Goal: Information Seeking & Learning: Check status

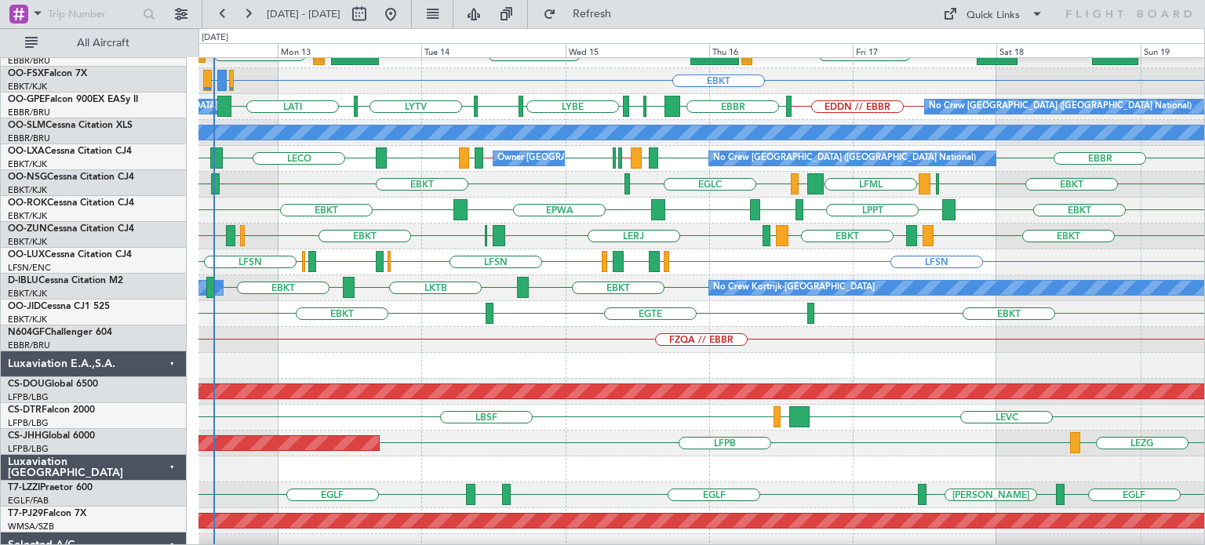
scroll to position [166, 0]
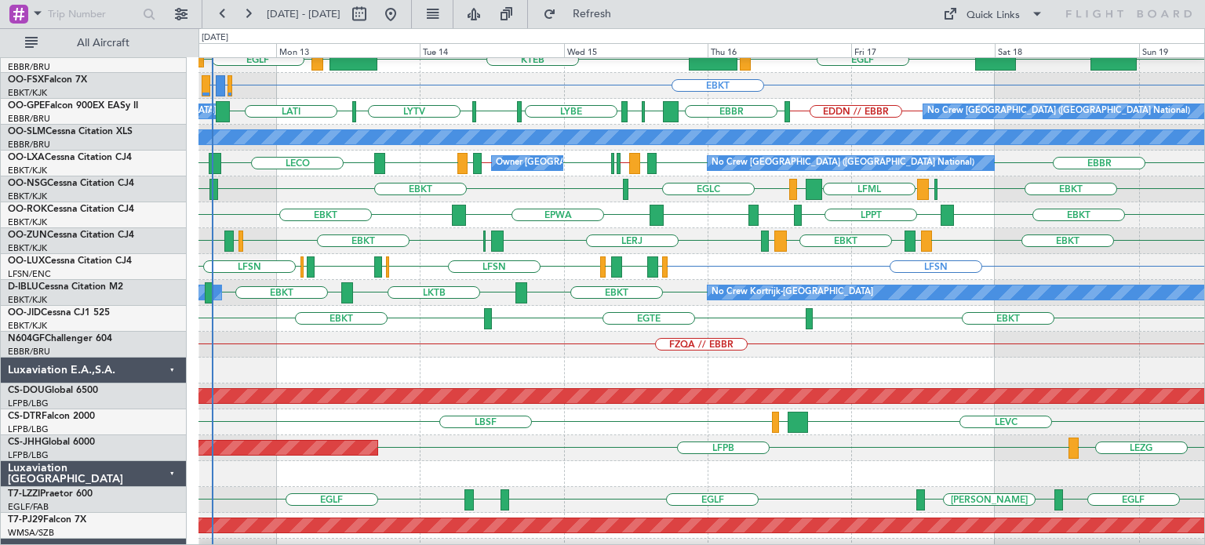
click at [554, 471] on div at bounding box center [702, 474] width 1006 height 26
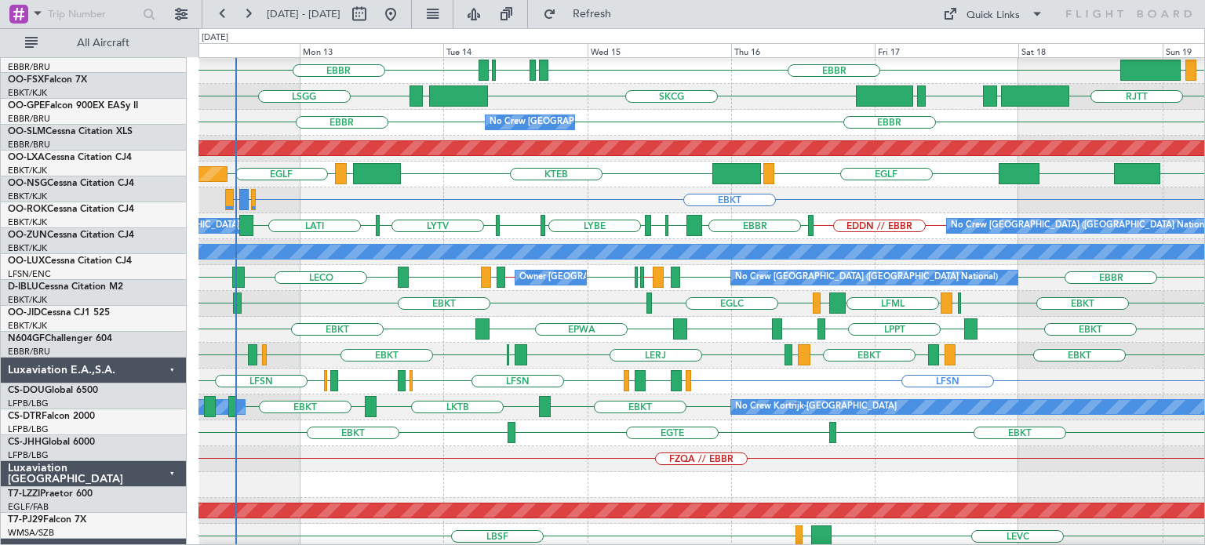
scroll to position [0, 0]
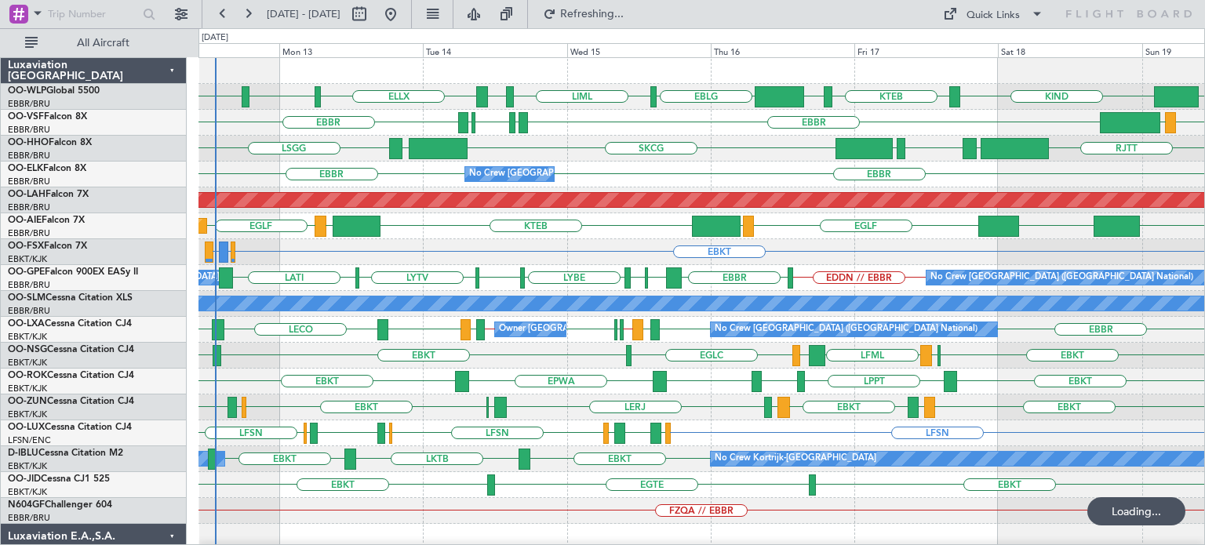
click at [530, 493] on div "ELLX LIML LEBL KIND KTEB KIND EBLG LIML LIRN EBLG VCRI LFMN LIRP [GEOGRAPHIC_DA…" at bounding box center [702, 537] width 1006 height 958
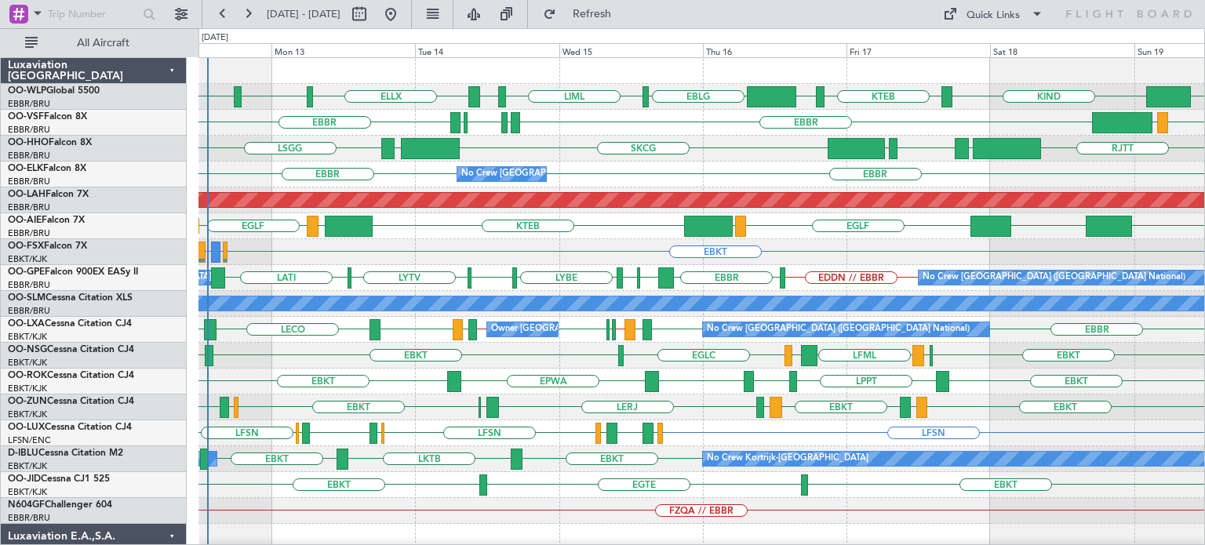
click at [381, 180] on div "EBBR [GEOGRAPHIC_DATA] No Crew [GEOGRAPHIC_DATA] (Brussels National)" at bounding box center [702, 175] width 1006 height 26
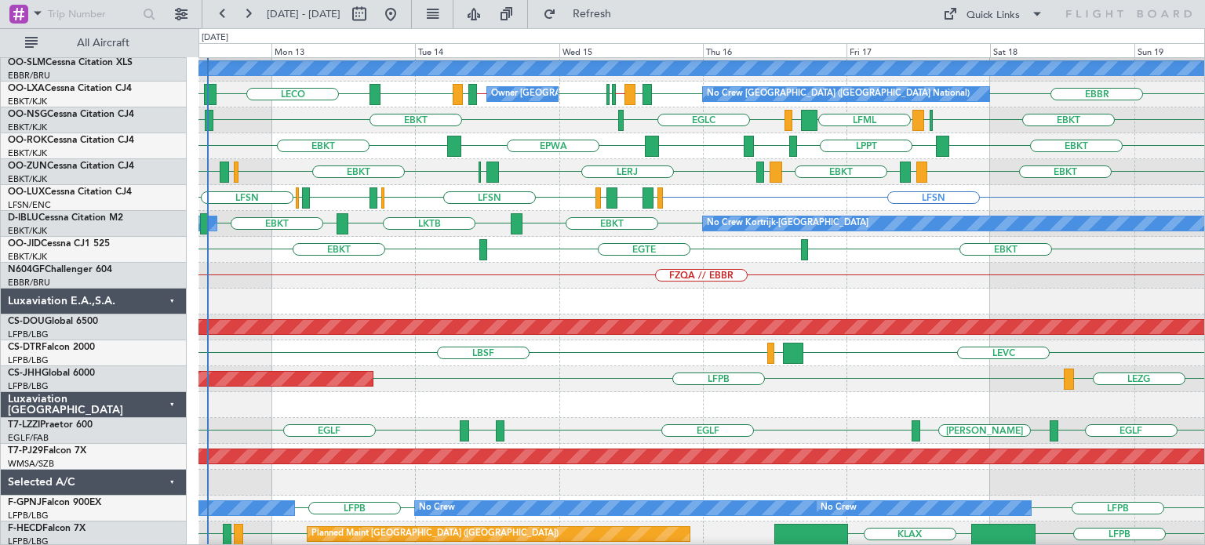
scroll to position [470, 0]
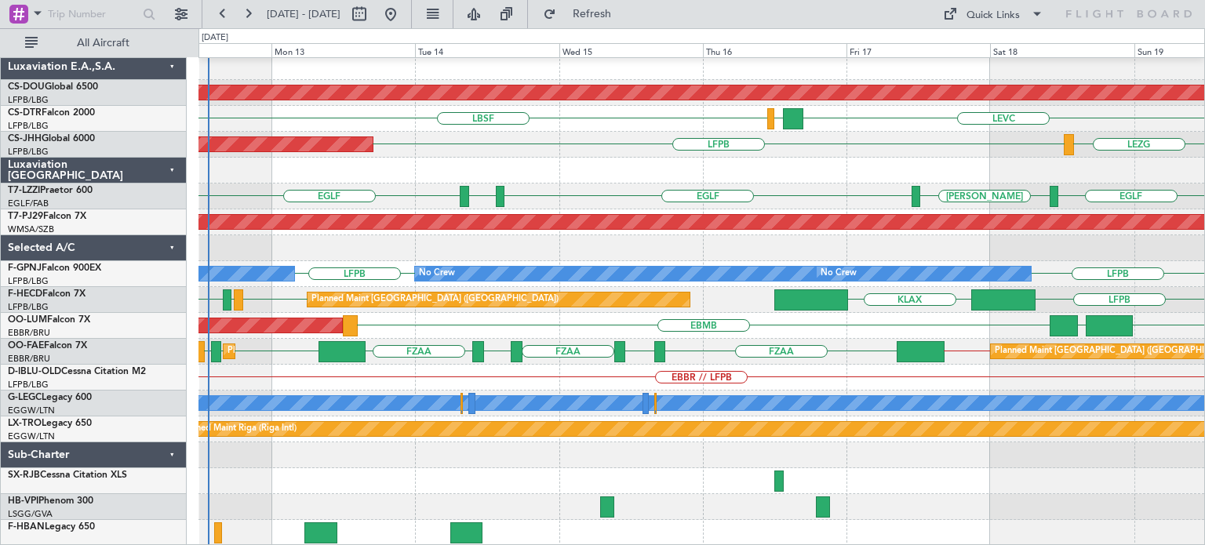
click at [607, 162] on div at bounding box center [702, 171] width 1006 height 26
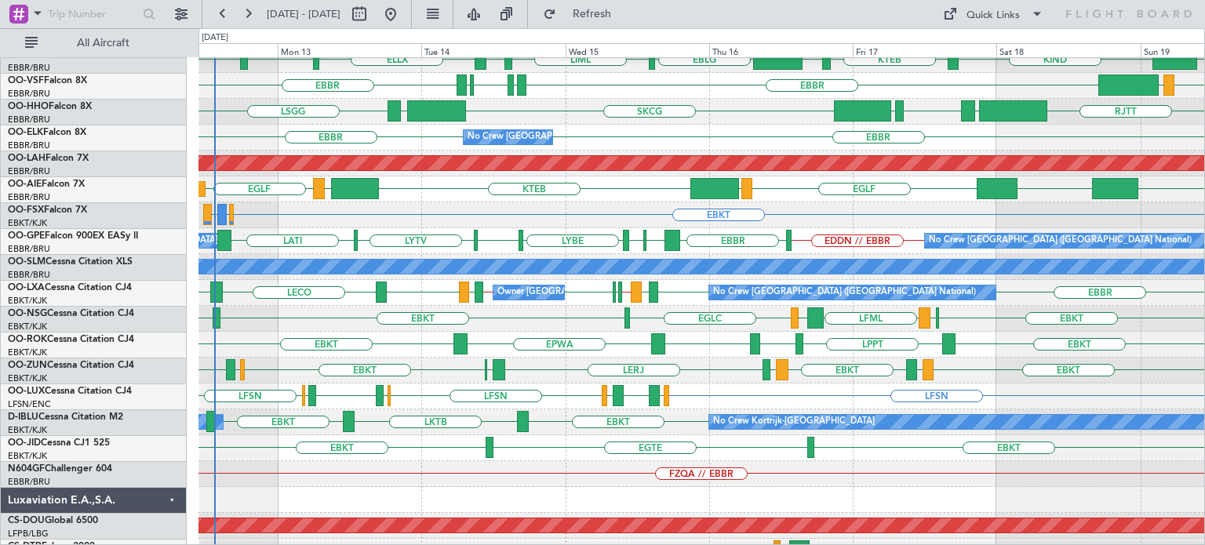
scroll to position [33, 0]
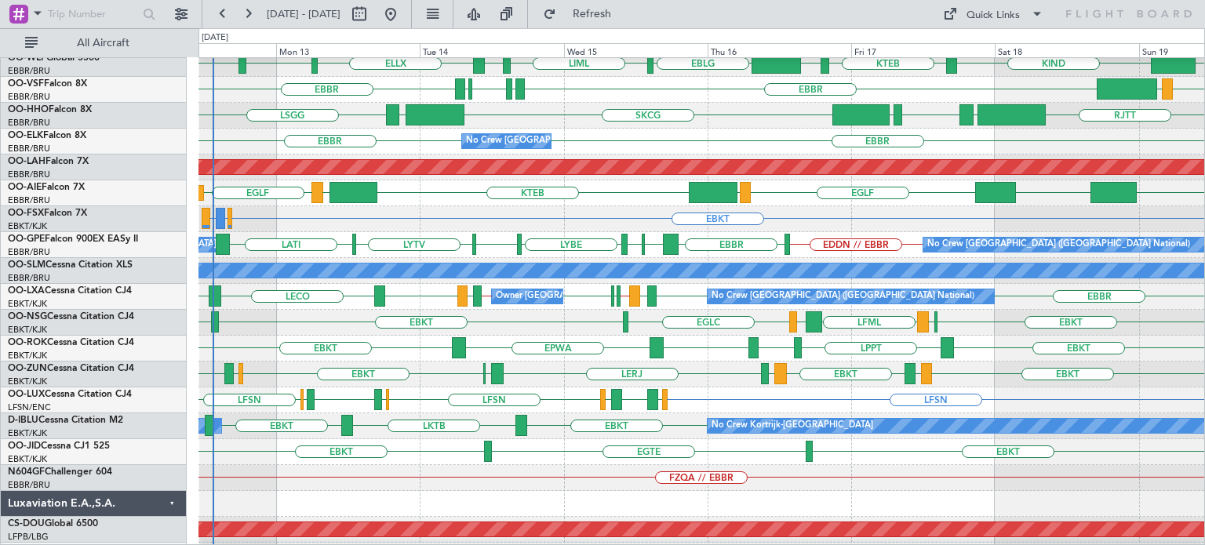
click at [592, 545] on html "[DATE] - [DATE] Refresh Quick Links All Aircraft KIND KTEB KIND EBLG LIML LIRN …" at bounding box center [602, 272] width 1205 height 545
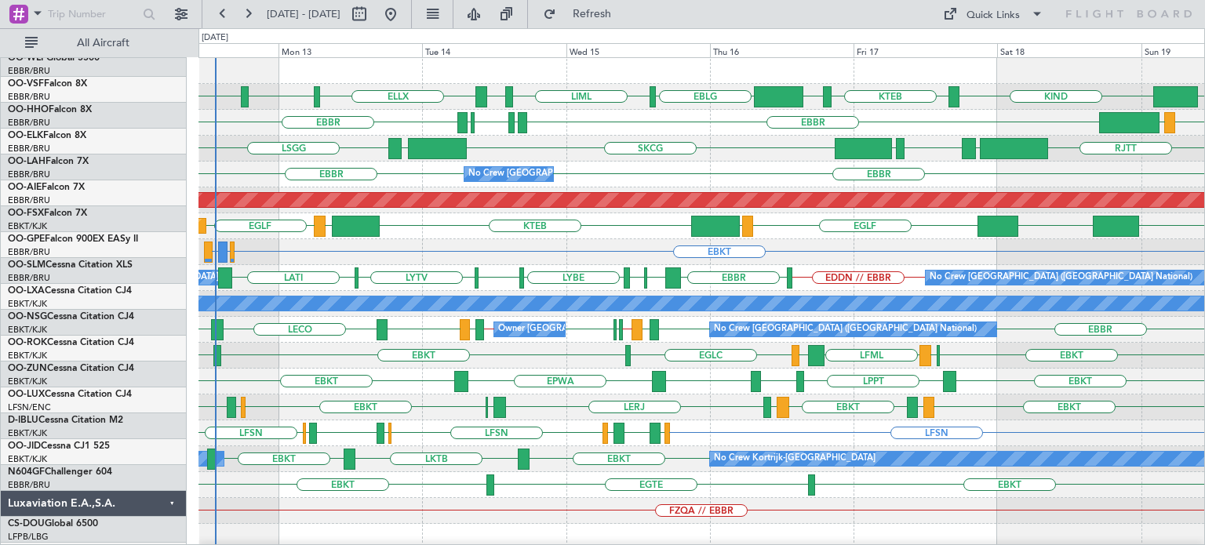
scroll to position [0, 0]
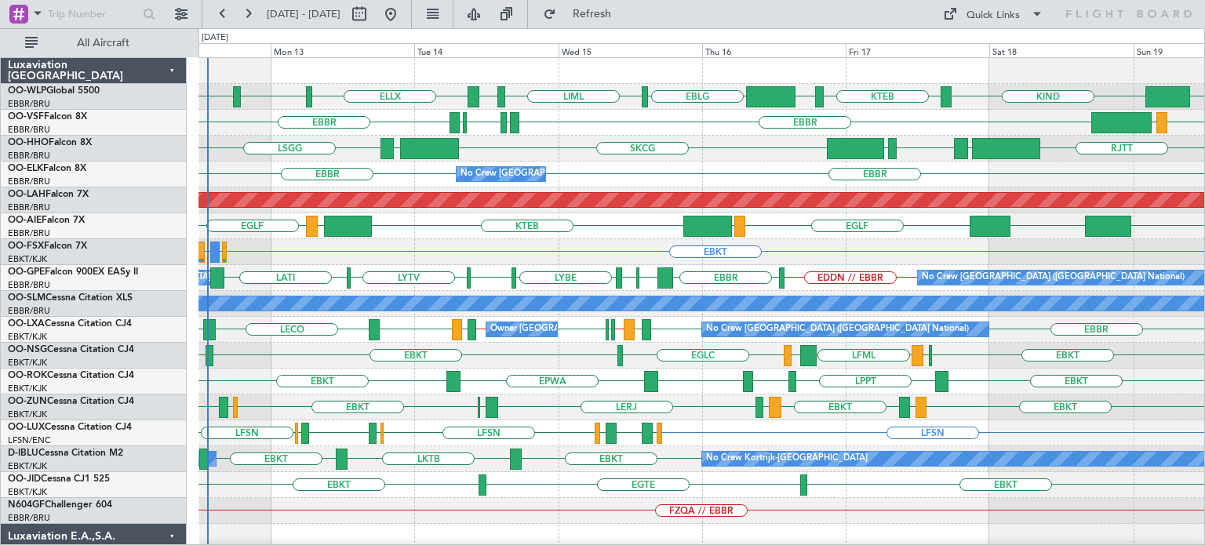
click at [606, 273] on div "EBLG KIND KTEB KIND EBLG LIML LIRN ELLX LIML LEBL VCRI VRMU [GEOGRAPHIC_DATA] L…" at bounding box center [702, 537] width 1006 height 958
click at [262, 242] on div "EBKT EBMB or EBKT LIMJ or EBKT" at bounding box center [702, 252] width 1006 height 26
click at [405, 227] on div "RJAA UZSS [GEOGRAPHIC_DATA] LOWS KTEB LIMC [GEOGRAPHIC_DATA] Planned Maint [GEO…" at bounding box center [702, 226] width 1006 height 26
click at [405, 226] on div "RJAA UZSS [GEOGRAPHIC_DATA] LOWS KTEB LIMC [GEOGRAPHIC_DATA] Planned Maint [GEO…" at bounding box center [702, 226] width 1006 height 26
click at [567, 131] on div "VCRI VRMU [GEOGRAPHIC_DATA] LIRP LFMN LIRP [GEOGRAPHIC_DATA]" at bounding box center [702, 123] width 1006 height 26
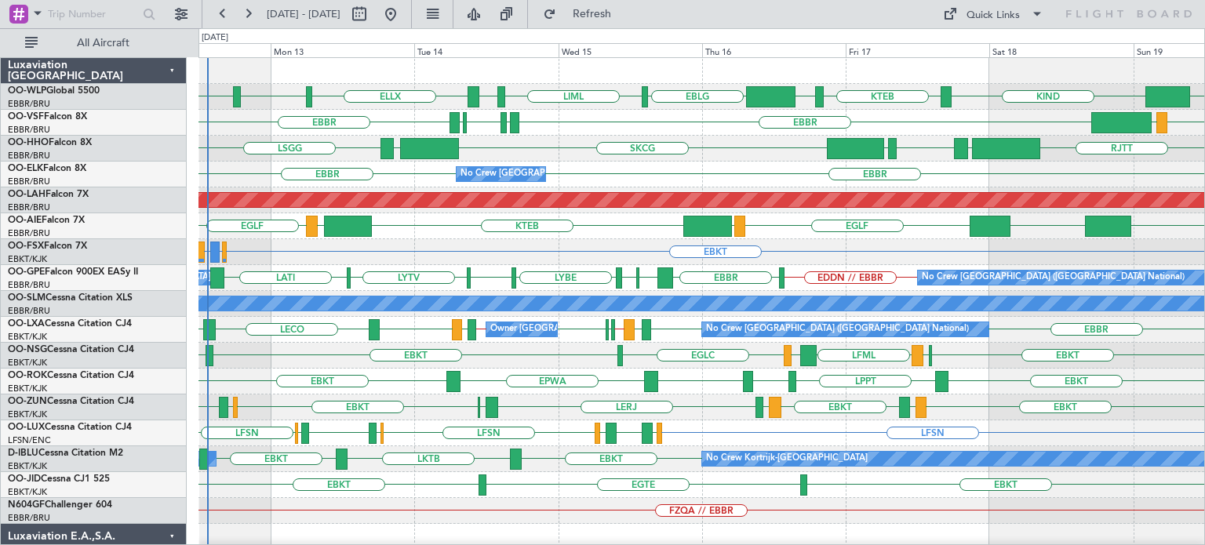
click at [565, 131] on div "VCRI VRMU [GEOGRAPHIC_DATA] LIRP LFMN LIRP [GEOGRAPHIC_DATA]" at bounding box center [702, 123] width 1006 height 26
